Goal: Information Seeking & Learning: Learn about a topic

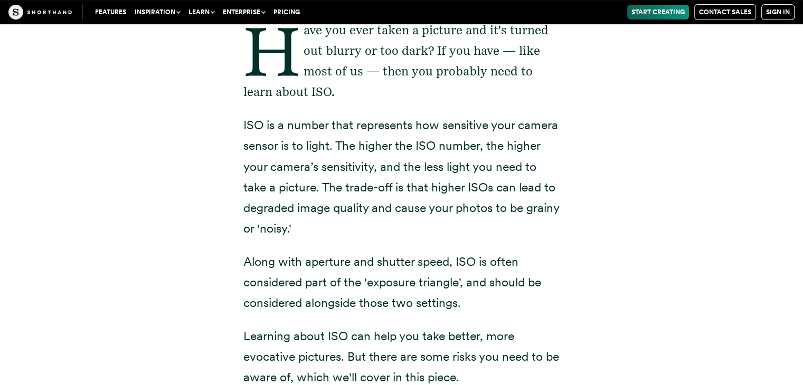
scroll to position [235, 0]
drag, startPoint x: 245, startPoint y: 123, endPoint x: 279, endPoint y: 134, distance: 35.4
click at [279, 134] on p "ISO is a number that represents how sensitive your camera sensor is to light. T…" at bounding box center [401, 177] width 317 height 124
click at [241, 120] on div "Have you ever taken a picture and it's turned out blurry or too dark? If you ha…" at bounding box center [401, 340] width 359 height 716
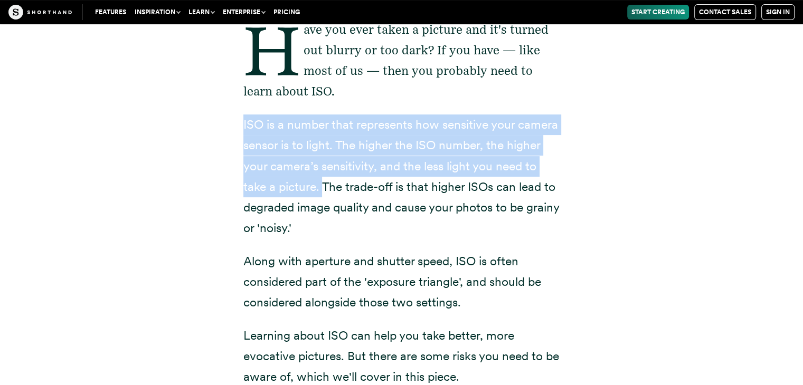
drag, startPoint x: 243, startPoint y: 121, endPoint x: 324, endPoint y: 186, distance: 103.5
click at [324, 186] on p "ISO is a number that represents how sensitive your camera sensor is to light. T…" at bounding box center [401, 177] width 317 height 124
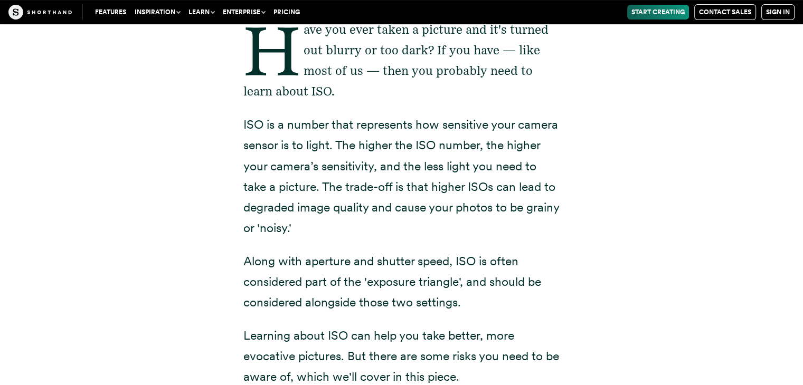
click at [305, 210] on p "ISO is a number that represents how sensitive your camera sensor is to light. T…" at bounding box center [401, 177] width 317 height 124
drag, startPoint x: 329, startPoint y: 225, endPoint x: 239, endPoint y: 125, distance: 135.3
click at [239, 125] on div "Have you ever taken a picture and it's turned out blurry or too dark? If you ha…" at bounding box center [401, 340] width 359 height 716
copy p "ISO is a number that represents how sensitive your camera sensor is to light. T…"
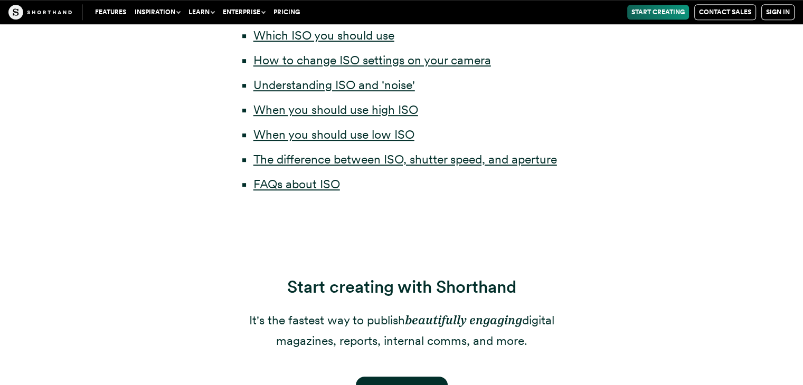
scroll to position [695, 0]
